Goal: Find specific page/section: Find specific page/section

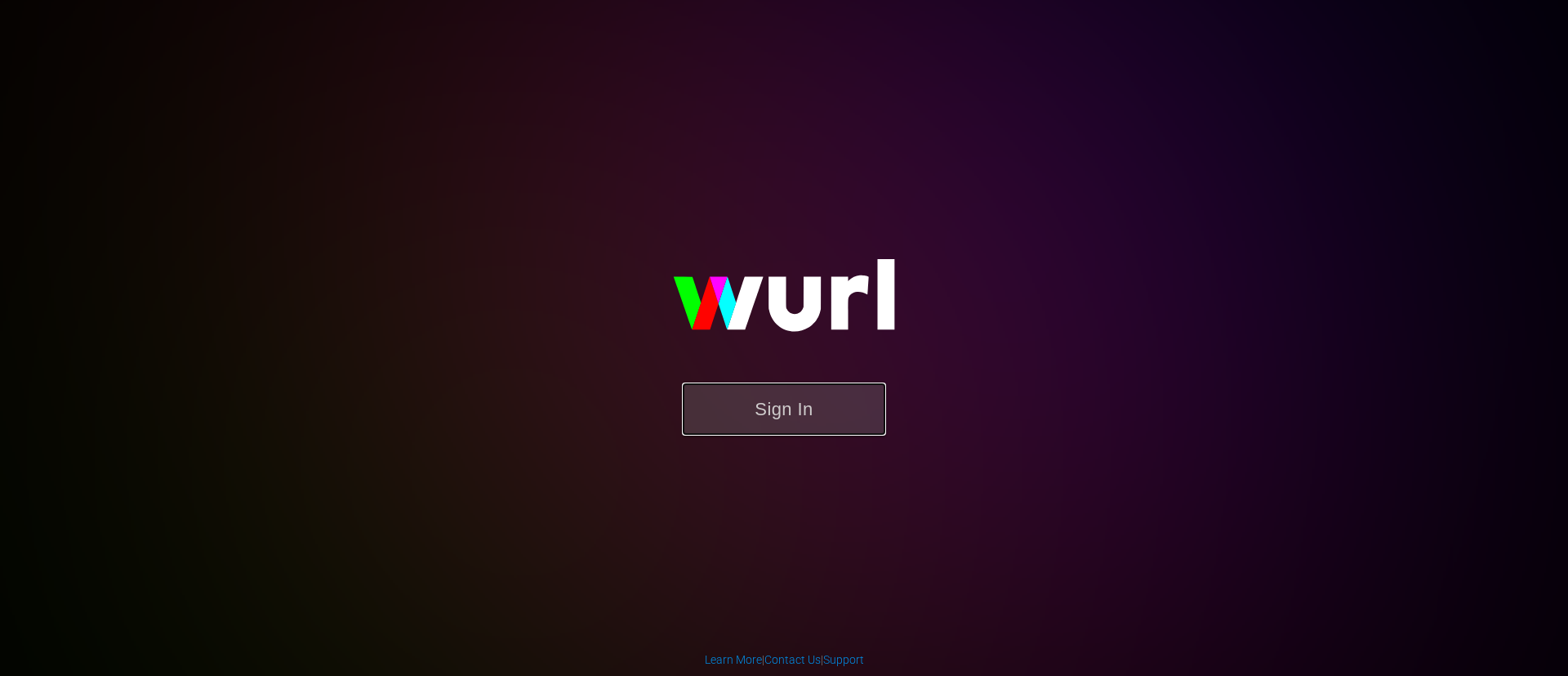
click at [850, 410] on button "Sign In" at bounding box center [784, 409] width 204 height 53
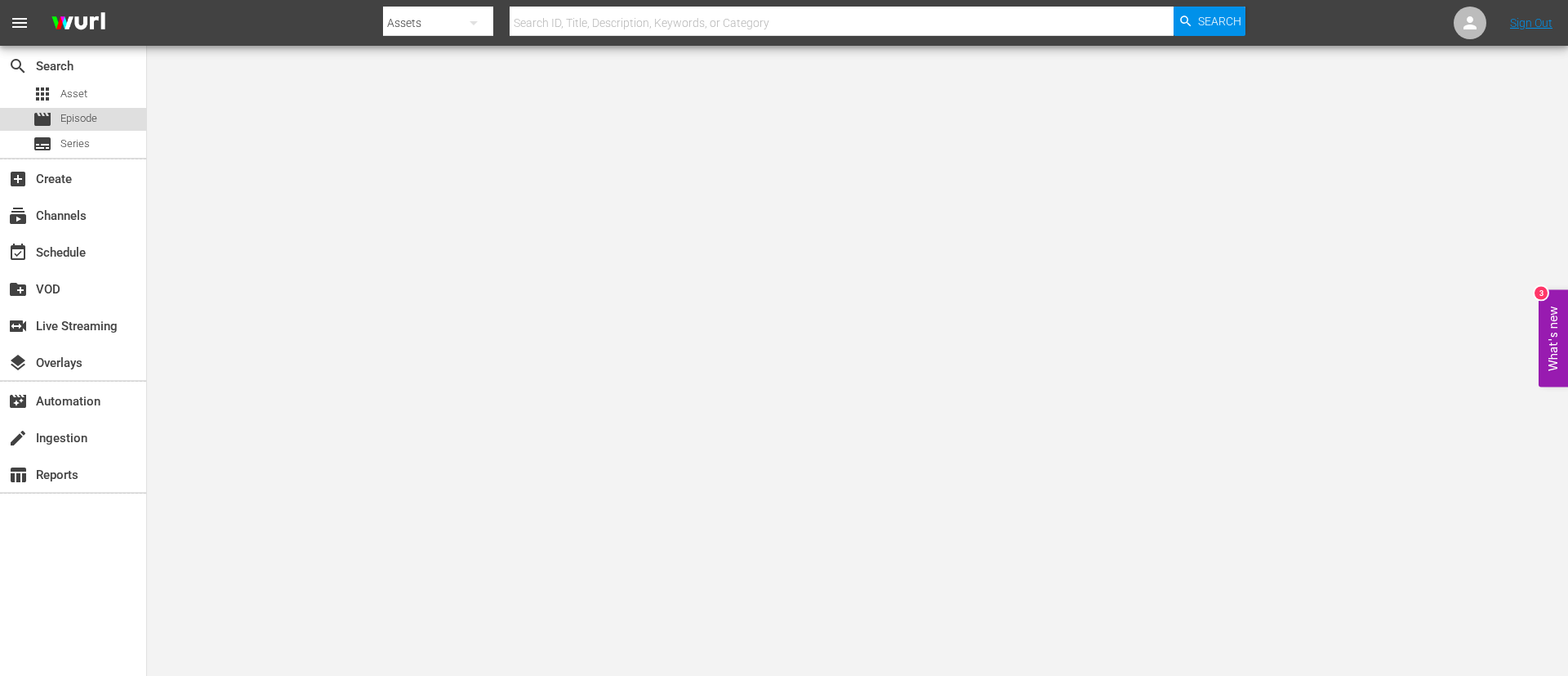
click at [72, 121] on span "Episode" at bounding box center [79, 118] width 37 height 17
